Goal: Find specific page/section: Find specific page/section

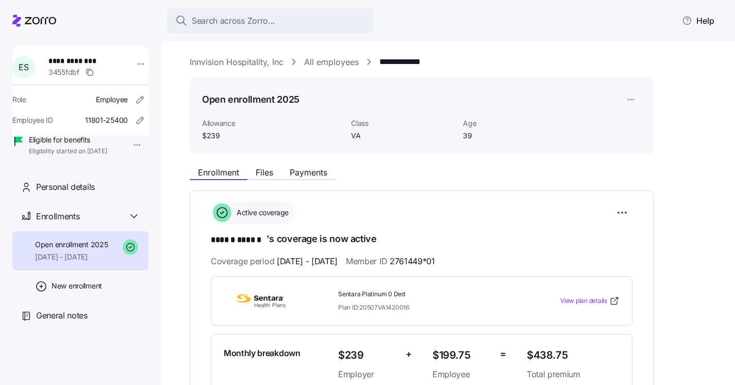
scroll to position [93, 0]
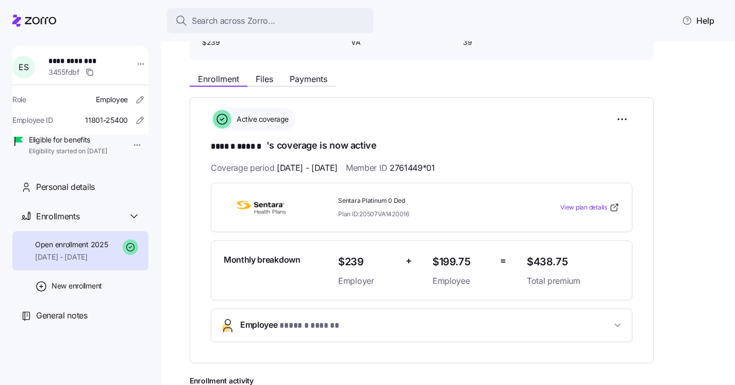
click at [19, 26] on icon at bounding box center [16, 20] width 9 height 12
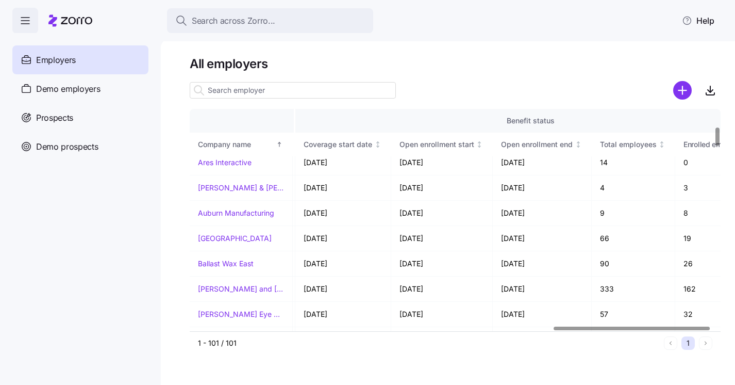
scroll to position [208, 1249]
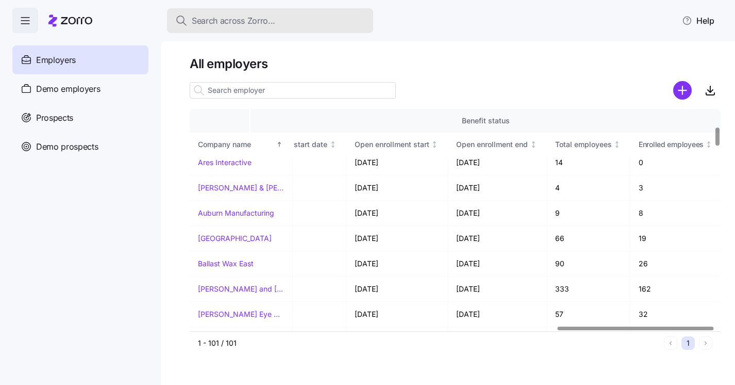
click at [268, 15] on span "Search across Zorro..." at bounding box center [234, 20] width 84 height 13
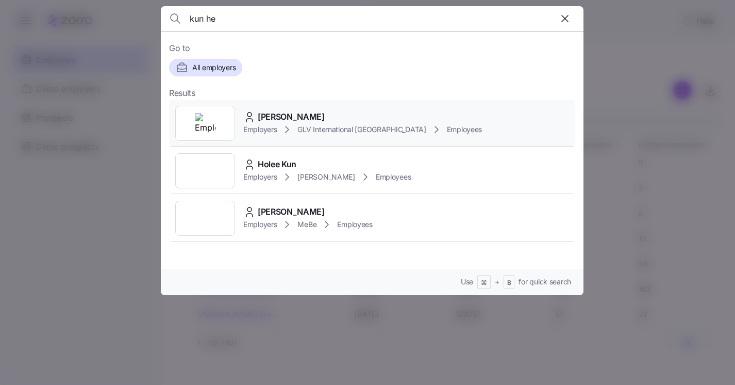
type input "kun he"
click at [288, 123] on icon at bounding box center [287, 129] width 12 height 12
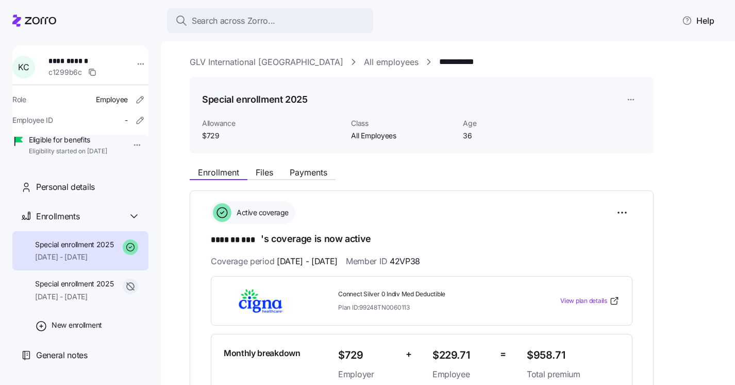
click at [228, 63] on link "GLV International [GEOGRAPHIC_DATA]" at bounding box center [267, 62] width 154 height 13
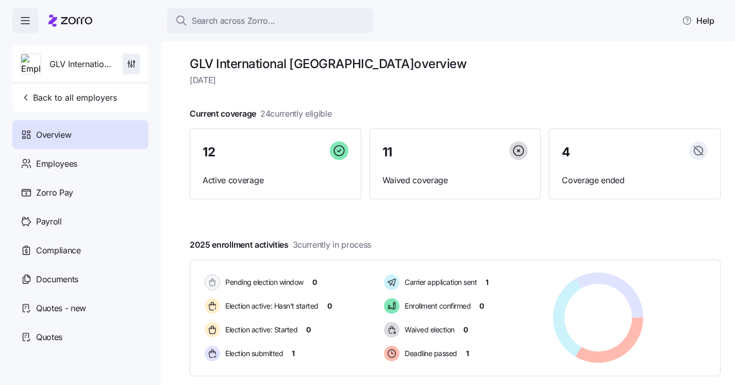
click at [131, 67] on icon "button" at bounding box center [131, 64] width 10 height 10
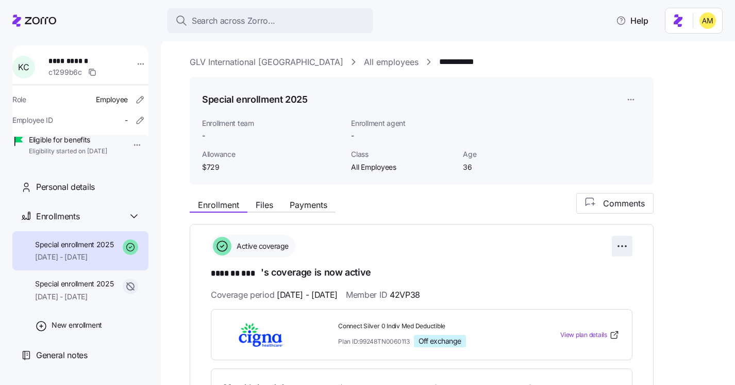
click at [623, 244] on html "**********" at bounding box center [367, 189] width 735 height 378
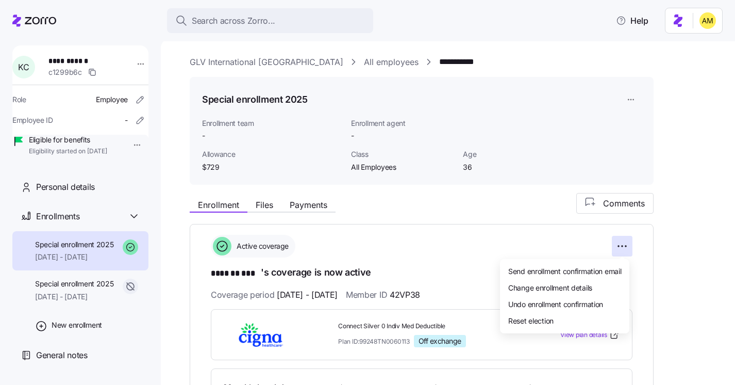
click at [686, 212] on html "**********" at bounding box center [367, 189] width 735 height 378
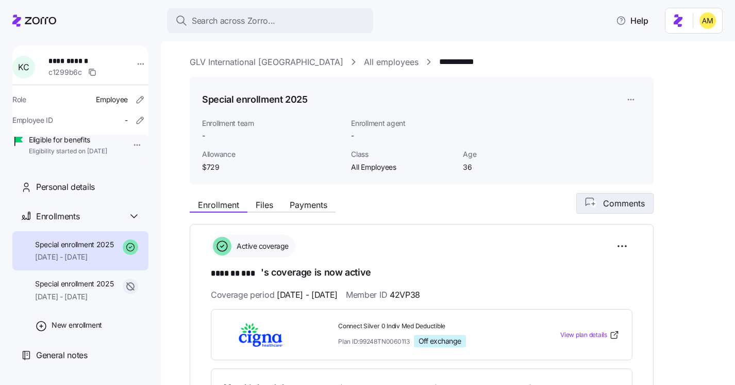
click at [606, 212] on button "Comments" at bounding box center [614, 203] width 77 height 21
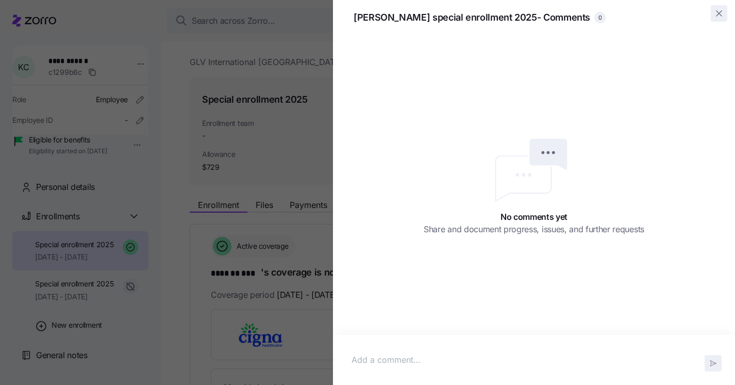
click at [723, 12] on icon "button" at bounding box center [719, 13] width 10 height 10
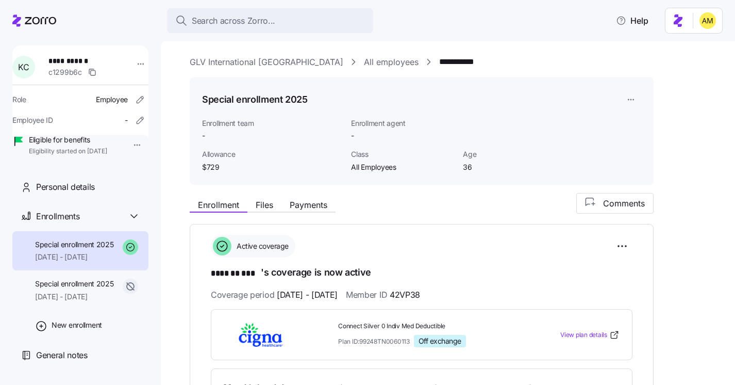
click at [20, 20] on icon at bounding box center [34, 20] width 44 height 12
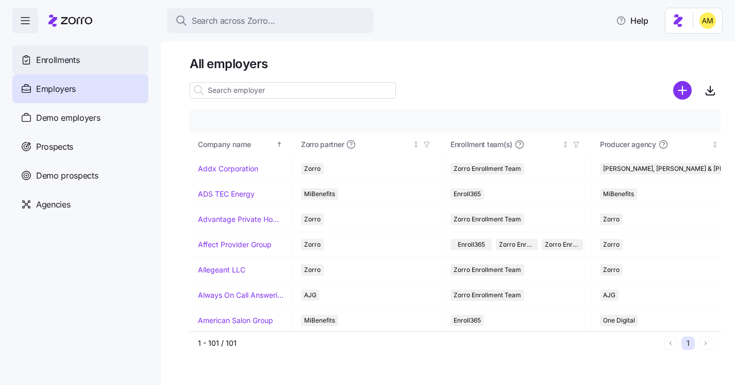
click at [76, 64] on span "Enrollments" at bounding box center [57, 60] width 43 height 13
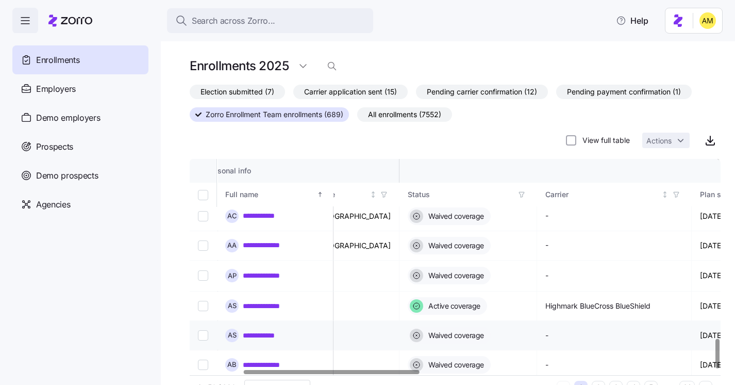
scroll to position [27, 0]
